Goal: Information Seeking & Learning: Learn about a topic

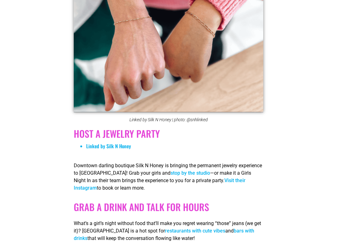
scroll to position [373, 0]
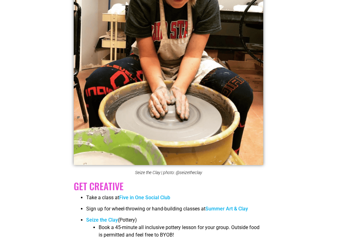
scroll to position [1524, 0]
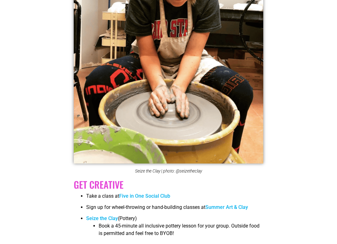
click at [160, 193] on link "Five in One Social Club" at bounding box center [144, 196] width 51 height 6
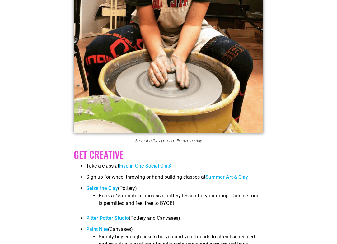
scroll to position [1555, 0]
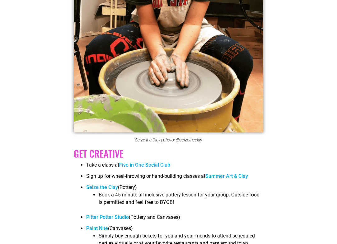
click at [108, 184] on link "Seize the Clay" at bounding box center [102, 187] width 32 height 6
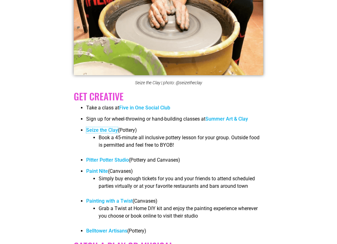
scroll to position [1618, 0]
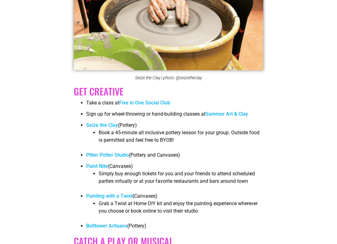
click at [115, 152] on link "Pitter Potter Studio" at bounding box center [107, 155] width 43 height 6
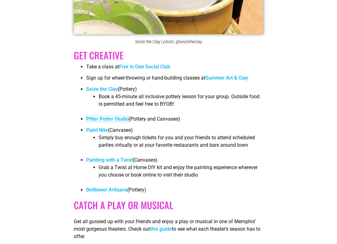
scroll to position [1680, 0]
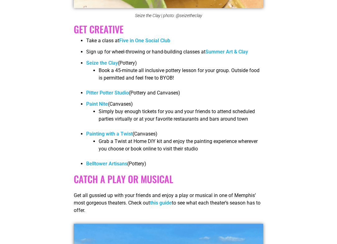
click at [112, 161] on link "Belltower Artisans" at bounding box center [106, 164] width 41 height 6
click at [98, 101] on link "Paint Nite" at bounding box center [97, 104] width 22 height 6
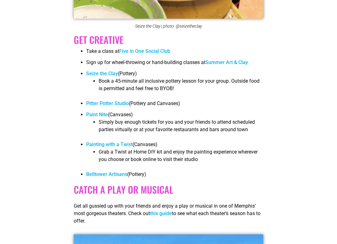
click at [123, 142] on link "Painting with a Twist" at bounding box center [109, 145] width 46 height 6
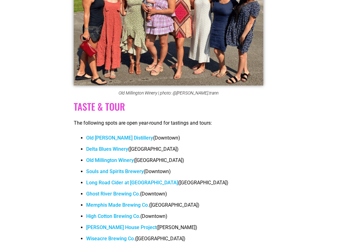
scroll to position [2001, 0]
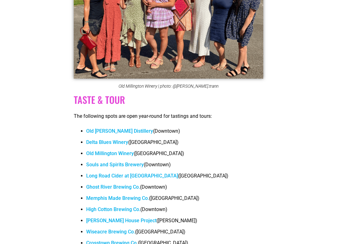
click at [122, 139] on link "Delta Blues Winery" at bounding box center [107, 142] width 42 height 6
click at [118, 184] on link "Ghost River Brewing Co." at bounding box center [113, 187] width 54 height 6
click at [138, 162] on link "Souls and Spirits Brewery" at bounding box center [115, 165] width 58 height 6
click at [116, 218] on link "[PERSON_NAME] House Project" at bounding box center [121, 221] width 70 height 6
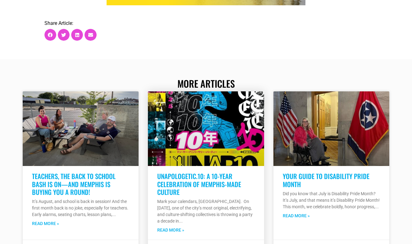
scroll to position [3037, 0]
